Goal: Find specific page/section: Find specific page/section

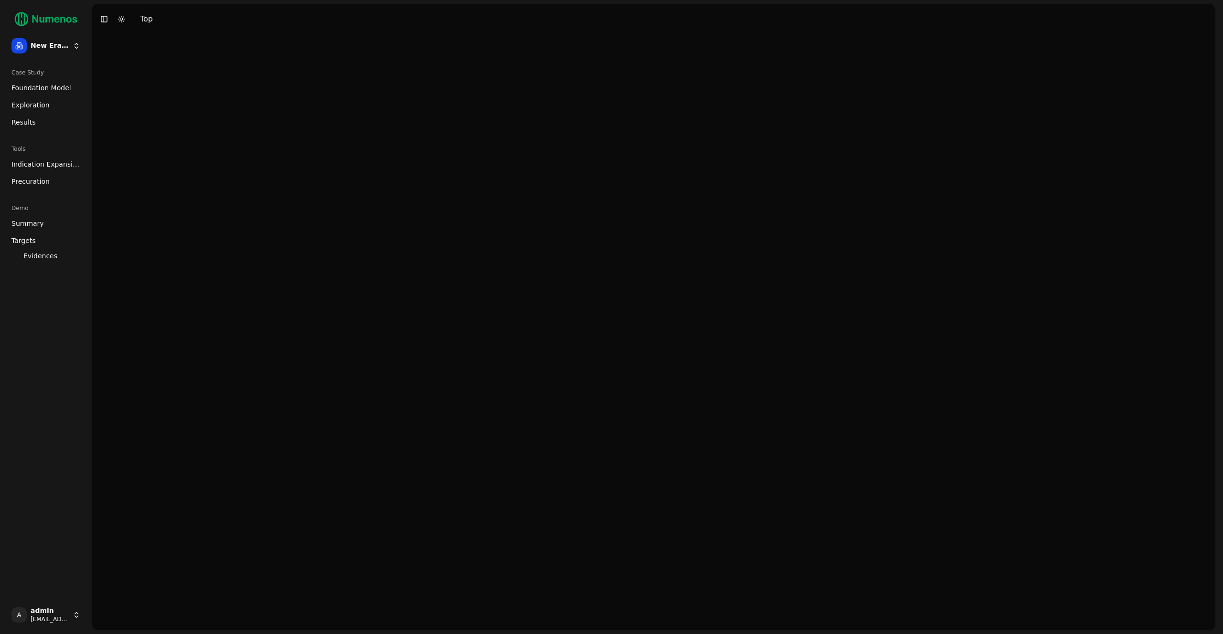
click at [41, 51] on html "New Era Therapeutics Case Study Foundation Model Exploration Results Tools Indi…" at bounding box center [611, 317] width 1223 height 634
click at [33, 621] on html "New Era Therapeutics Case Study Foundation Model Exploration Results Tools Indi…" at bounding box center [611, 317] width 1223 height 634
click at [42, 618] on html "New Era Therapeutics Case Study Foundation Model Exploration Results Tools Indi…" at bounding box center [611, 317] width 1223 height 634
click at [118, 617] on div "Log out" at bounding box center [139, 616] width 102 height 15
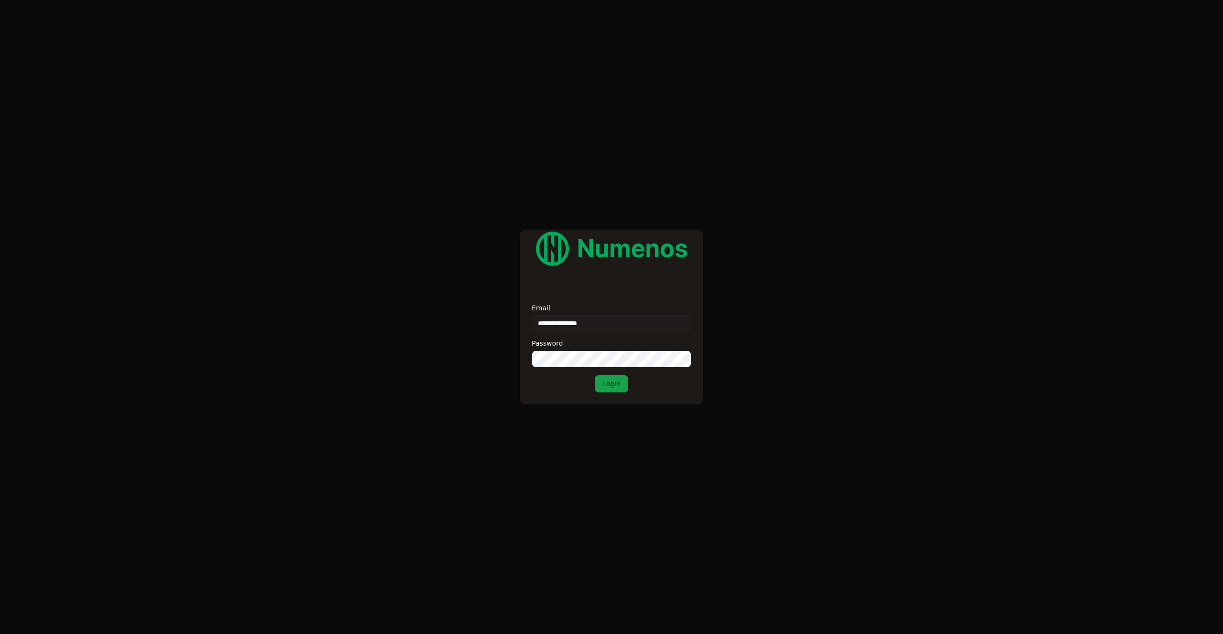
type input "**********"
click at [618, 391] on button "Login" at bounding box center [611, 384] width 33 height 17
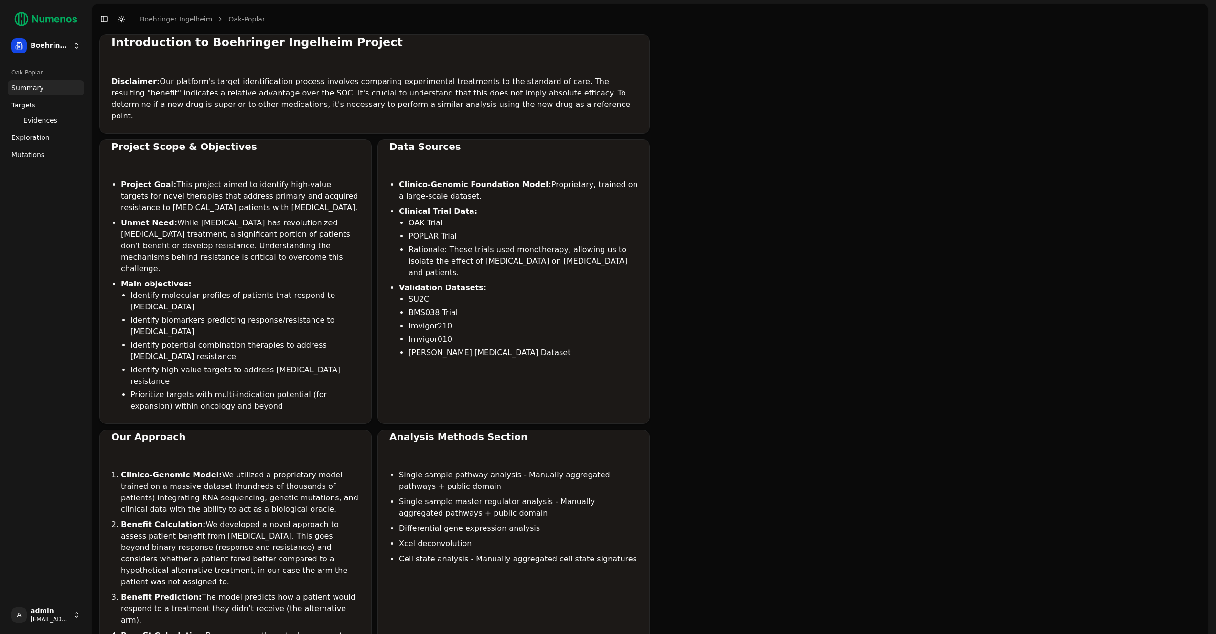
click at [23, 151] on span "Mutations" at bounding box center [27, 155] width 33 height 10
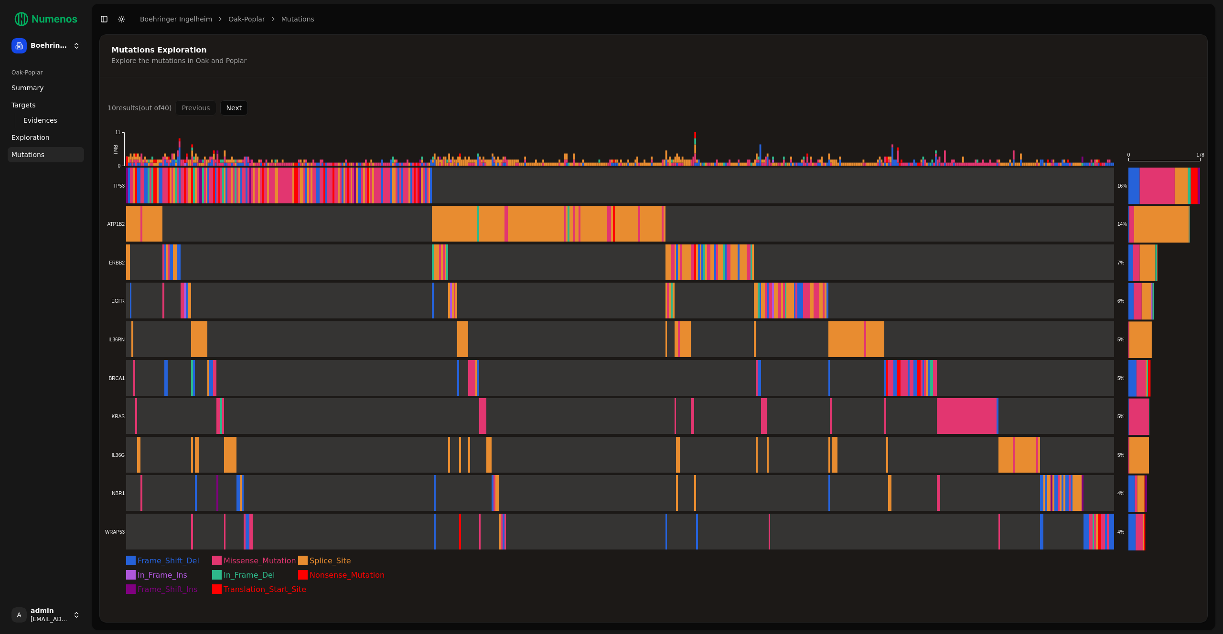
click at [1176, 183] on rect "TP53 Splice_Site: 33" at bounding box center [1181, 186] width 13 height 37
